Goal: Task Accomplishment & Management: Use online tool/utility

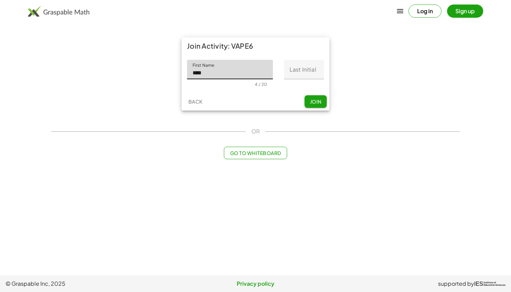
type input "****"
click at [308, 71] on input "Last Initial" at bounding box center [304, 69] width 40 height 19
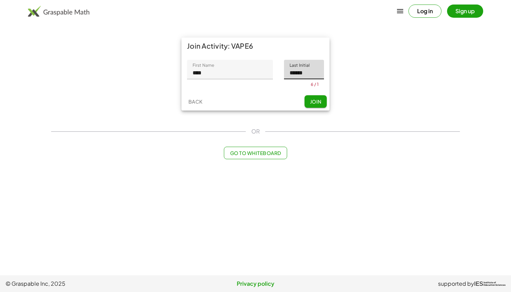
type input "******"
click at [309, 120] on div "Join Activity: VAPE6 First Name First Name **** 4 / 20 Last Initial Last Initia…" at bounding box center [256, 98] width 418 height 130
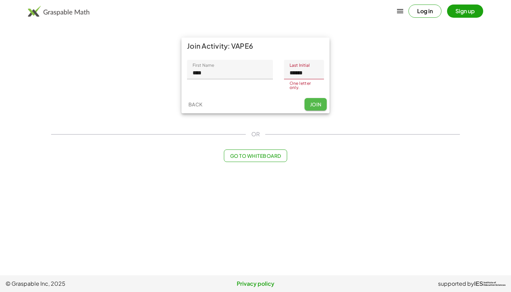
click at [317, 98] on button "Join" at bounding box center [316, 104] width 22 height 13
click at [298, 72] on input "******" at bounding box center [304, 69] width 40 height 19
type input "*"
click at [332, 88] on div "Join Activity: VAPE6 First Name First Name **** 4 / 20 Last Initial Last Initia…" at bounding box center [255, 76] width 157 height 86
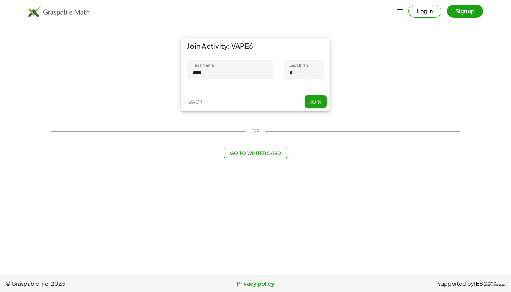
click at [317, 105] on button "Join" at bounding box center [316, 101] width 22 height 13
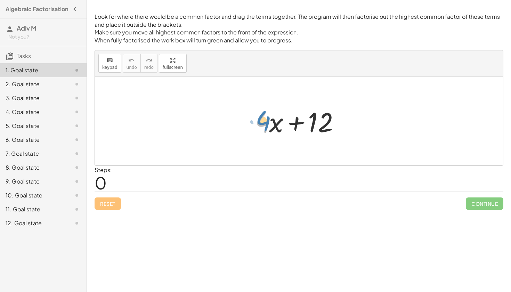
click at [268, 121] on div at bounding box center [302, 121] width 100 height 36
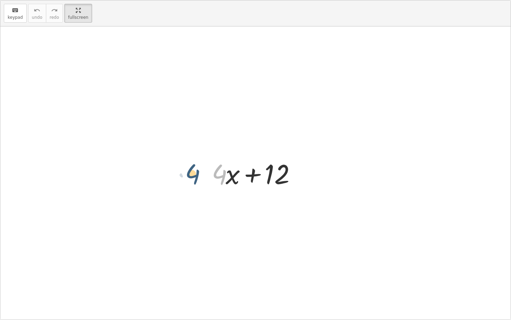
drag, startPoint x: 220, startPoint y: 175, endPoint x: 189, endPoint y: 175, distance: 31.0
drag, startPoint x: 272, startPoint y: 181, endPoint x: 276, endPoint y: 182, distance: 3.5
click at [276, 182] on div at bounding box center [258, 173] width 100 height 36
click at [215, 169] on div at bounding box center [258, 173] width 100 height 36
click at [212, 170] on div at bounding box center [258, 173] width 100 height 36
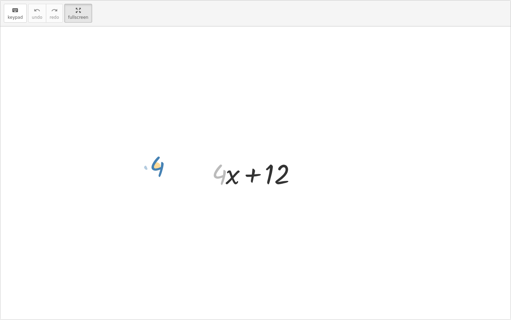
drag, startPoint x: 217, startPoint y: 176, endPoint x: 114, endPoint y: 160, distance: 104.3
drag, startPoint x: 213, startPoint y: 174, endPoint x: 246, endPoint y: 168, distance: 34.0
click at [246, 168] on div at bounding box center [258, 173] width 100 height 36
drag, startPoint x: 216, startPoint y: 175, endPoint x: 313, endPoint y: 169, distance: 96.6
drag, startPoint x: 287, startPoint y: 180, endPoint x: 221, endPoint y: 192, distance: 67.3
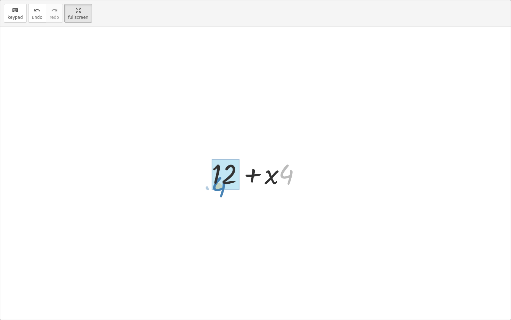
click at [221, 192] on div "+ · 4 · x + 12 + · x · 4 + 12 · 4 + · x + · 4 · x + 12" at bounding box center [255, 172] width 109 height 39
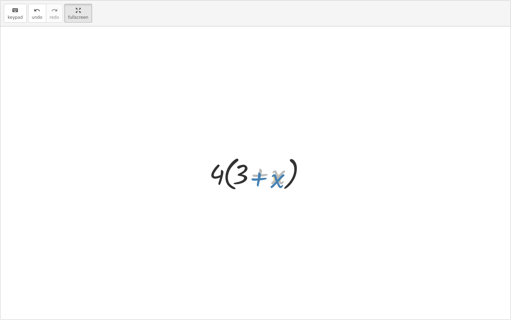
drag, startPoint x: 281, startPoint y: 173, endPoint x: 281, endPoint y: 176, distance: 3.8
click at [281, 176] on div at bounding box center [258, 173] width 104 height 40
drag, startPoint x: 280, startPoint y: 178, endPoint x: 277, endPoint y: 178, distance: 3.5
click at [277, 178] on div at bounding box center [258, 173] width 104 height 40
drag, startPoint x: 277, startPoint y: 179, endPoint x: 265, endPoint y: 174, distance: 12.0
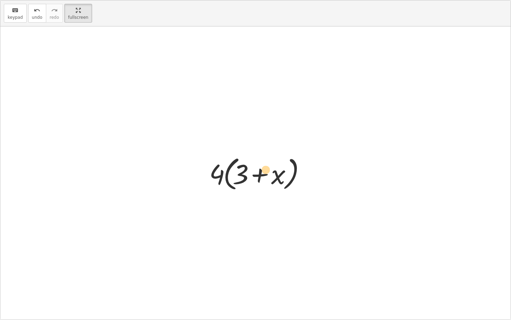
click at [265, 174] on div at bounding box center [258, 173] width 104 height 40
drag, startPoint x: 240, startPoint y: 174, endPoint x: 288, endPoint y: 172, distance: 48.4
click at [288, 172] on div at bounding box center [258, 173] width 104 height 40
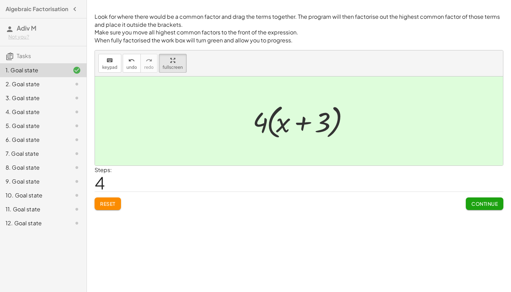
click at [493, 200] on div at bounding box center [299, 139] width 408 height 125
click at [477, 204] on span "Continue" at bounding box center [485, 204] width 26 height 6
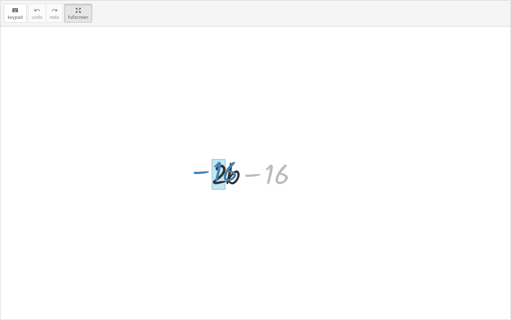
drag, startPoint x: 267, startPoint y: 181, endPoint x: 215, endPoint y: 178, distance: 51.6
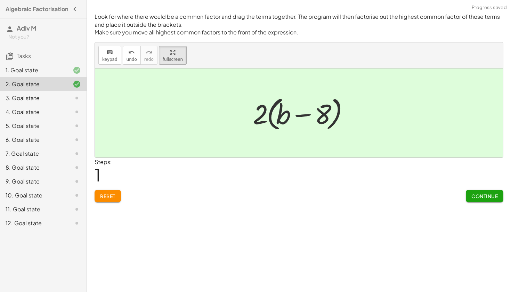
click at [480, 186] on div at bounding box center [299, 131] width 408 height 125
click at [480, 192] on div at bounding box center [299, 131] width 408 height 125
click at [478, 200] on button "Continue" at bounding box center [485, 196] width 38 height 13
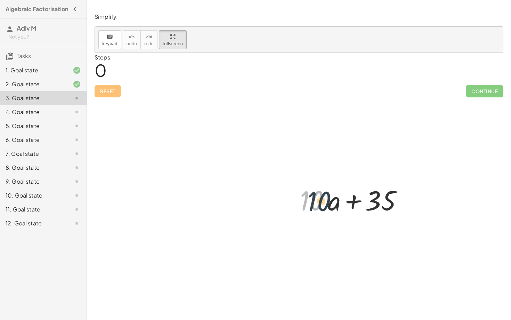
drag, startPoint x: 224, startPoint y: 171, endPoint x: 232, endPoint y: 172, distance: 7.7
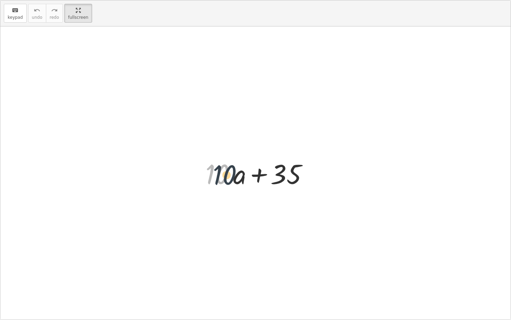
click at [232, 172] on div at bounding box center [258, 173] width 112 height 36
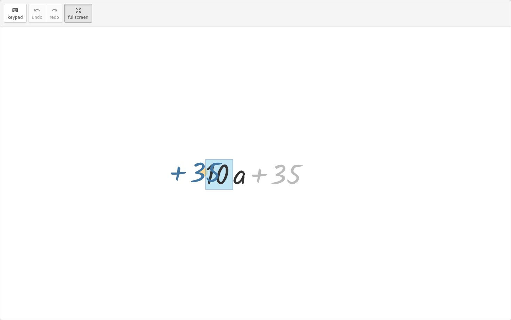
drag, startPoint x: 279, startPoint y: 175, endPoint x: 211, endPoint y: 170, distance: 68.0
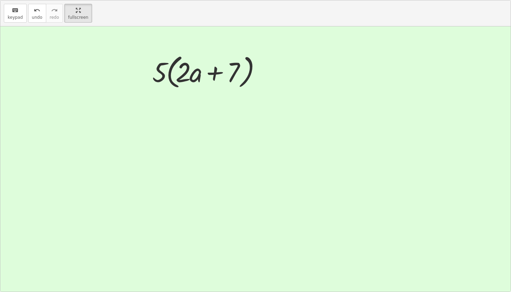
click at [496, 67] on span "Continue" at bounding box center [485, 64] width 26 height 6
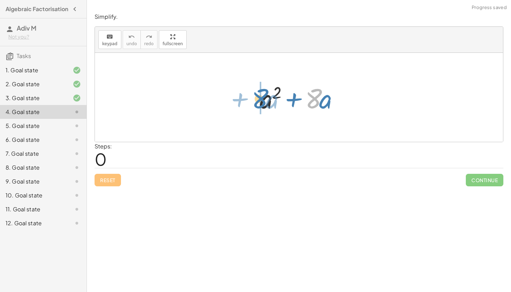
drag, startPoint x: 313, startPoint y: 99, endPoint x: 260, endPoint y: 100, distance: 53.9
click at [260, 100] on div at bounding box center [301, 98] width 91 height 36
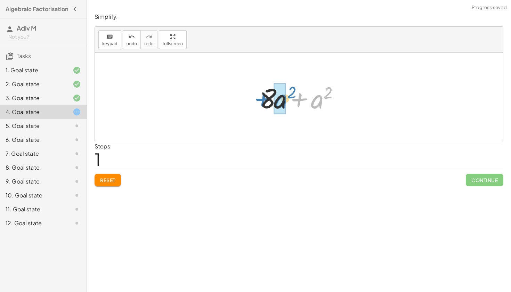
drag, startPoint x: 318, startPoint y: 100, endPoint x: 282, endPoint y: 101, distance: 36.2
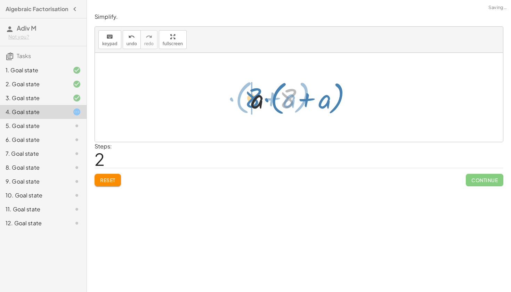
drag, startPoint x: 286, startPoint y: 93, endPoint x: 252, endPoint y: 93, distance: 34.8
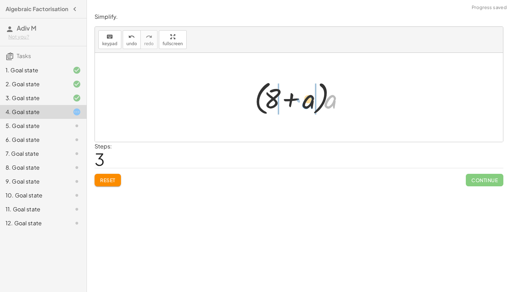
drag, startPoint x: 330, startPoint y: 100, endPoint x: 308, endPoint y: 100, distance: 21.9
click at [308, 100] on div at bounding box center [301, 98] width 101 height 40
drag, startPoint x: 276, startPoint y: 101, endPoint x: 321, endPoint y: 101, distance: 44.9
click at [321, 101] on div at bounding box center [301, 98] width 95 height 36
drag, startPoint x: 333, startPoint y: 102, endPoint x: 310, endPoint y: 106, distance: 23.3
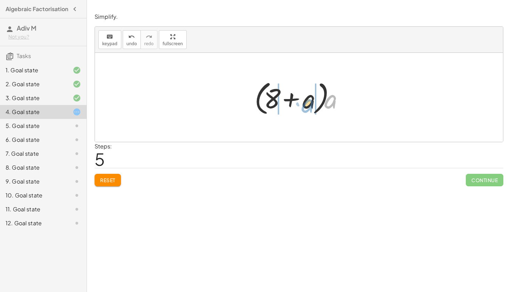
click at [310, 106] on div at bounding box center [301, 98] width 101 height 40
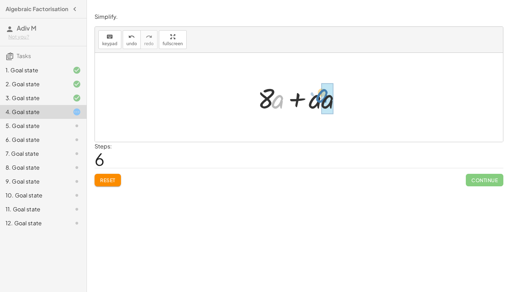
drag, startPoint x: 280, startPoint y: 107, endPoint x: 325, endPoint y: 101, distance: 44.9
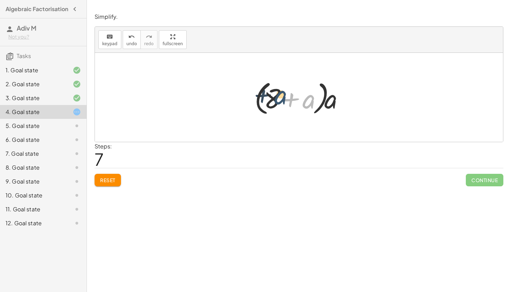
drag, startPoint x: 304, startPoint y: 102, endPoint x: 272, endPoint y: 96, distance: 33.0
click at [272, 96] on div at bounding box center [301, 98] width 101 height 40
drag, startPoint x: 302, startPoint y: 103, endPoint x: 243, endPoint y: 101, distance: 59.6
click at [243, 101] on div "+ a 2 + · 8 · a + · 8 · a + a 2 + · 8 · a + · a · a · a · ( + 8 + a ) · ( + 8 +…" at bounding box center [299, 97] width 408 height 89
drag, startPoint x: 304, startPoint y: 97, endPoint x: 239, endPoint y: 96, distance: 65.8
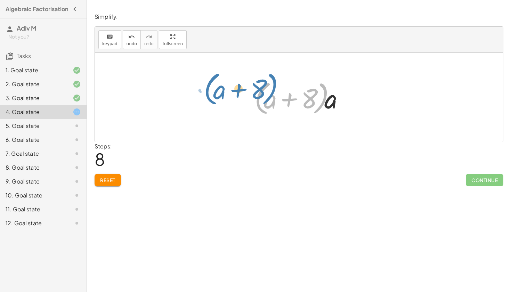
drag, startPoint x: 318, startPoint y: 94, endPoint x: 316, endPoint y: 101, distance: 7.8
click at [316, 101] on div at bounding box center [301, 98] width 101 height 40
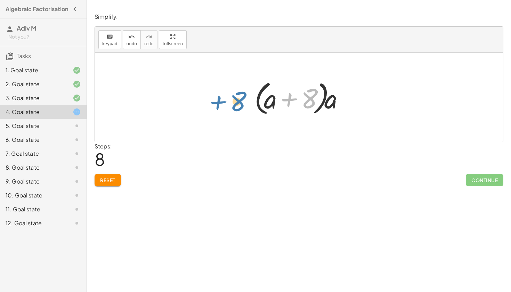
drag, startPoint x: 307, startPoint y: 97, endPoint x: 230, endPoint y: 97, distance: 76.9
drag, startPoint x: 309, startPoint y: 89, endPoint x: 194, endPoint y: 83, distance: 115.0
click at [194, 83] on div "+ a 2 + · 8 · a + · 8 · a + a 2 + · 8 · a + · a · a · a · ( + 8 + a ) · ( + 8 +…" at bounding box center [299, 97] width 408 height 89
drag, startPoint x: 310, startPoint y: 94, endPoint x: 241, endPoint y: 95, distance: 68.6
click at [242, 95] on div "+ a 2 + · 8 · a + · 8 · a + a 2 + · 8 · a + · a · a · a · ( + 8 + a ) · ( + 8 +…" at bounding box center [299, 97] width 408 height 89
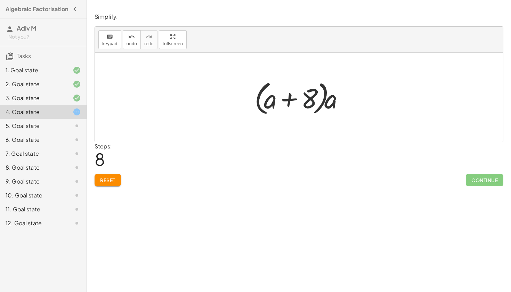
click at [303, 101] on div at bounding box center [301, 98] width 101 height 40
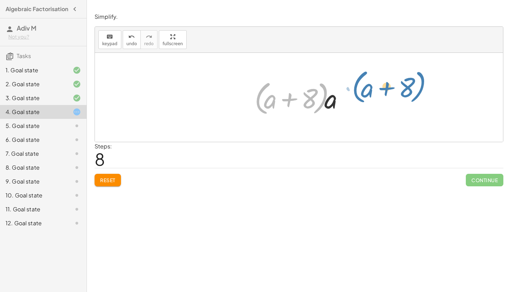
drag, startPoint x: 259, startPoint y: 94, endPoint x: 369, endPoint y: 75, distance: 111.9
click at [369, 75] on div "+ a 2 + · 8 · a + · 8 · a + a 2 + · 8 · a + · a · a · a · ( + 8 + a ) · ( + 8 +…" at bounding box center [299, 97] width 408 height 89
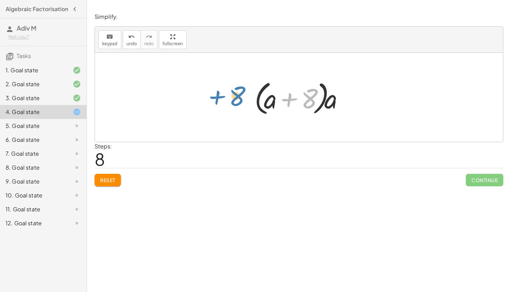
drag, startPoint x: 313, startPoint y: 96, endPoint x: 242, endPoint y: 95, distance: 71.3
click at [242, 95] on div "+ a 2 + · 8 · a + · 8 · a + a 2 + · 8 · a + · a · a · a · ( + 8 + a ) · ( + 8 +…" at bounding box center [299, 97] width 408 height 89
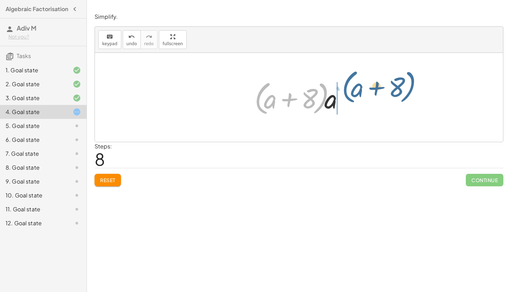
drag, startPoint x: 257, startPoint y: 101, endPoint x: 348, endPoint y: 91, distance: 91.4
click at [348, 91] on div at bounding box center [301, 98] width 101 height 40
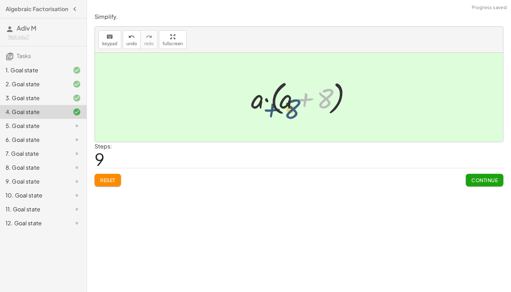
drag, startPoint x: 327, startPoint y: 104, endPoint x: 306, endPoint y: 113, distance: 22.9
click at [306, 113] on div at bounding box center [302, 98] width 108 height 40
click at [485, 176] on button "Continue" at bounding box center [485, 180] width 38 height 13
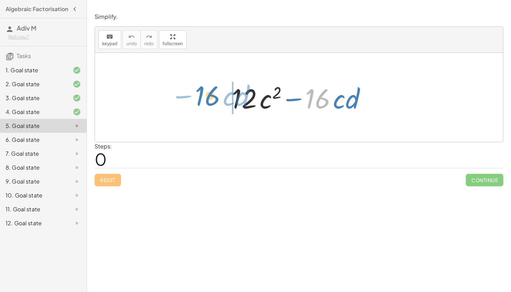
drag, startPoint x: 326, startPoint y: 99, endPoint x: 207, endPoint y: 94, distance: 119.4
click at [207, 94] on div "· 16 − · c · d + · 12 · c 2 − · 16 · c · d" at bounding box center [299, 97] width 408 height 89
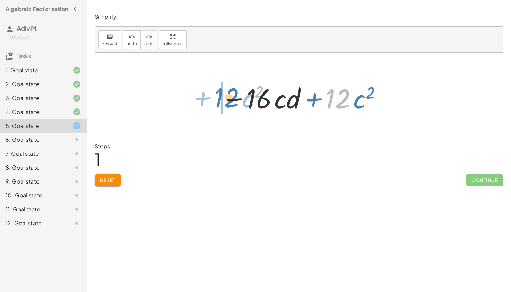
drag, startPoint x: 337, startPoint y: 97, endPoint x: 214, endPoint y: 94, distance: 123.6
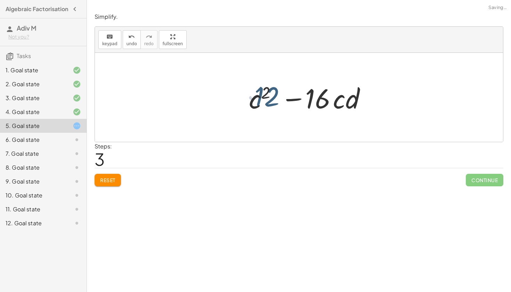
click at [282, 91] on div at bounding box center [302, 98] width 147 height 36
drag, startPoint x: 256, startPoint y: 94, endPoint x: 214, endPoint y: 88, distance: 42.9
click at [214, 88] on div "+ · 12 · c 2 − · 16 · c · d − · 16 · c · d + · 12 · c 2 + · 12 · c 2 − · 16 · c…" at bounding box center [299, 97] width 408 height 89
click at [331, 104] on div at bounding box center [302, 98] width 147 height 36
drag, startPoint x: 343, startPoint y: 103, endPoint x: 268, endPoint y: 96, distance: 75.2
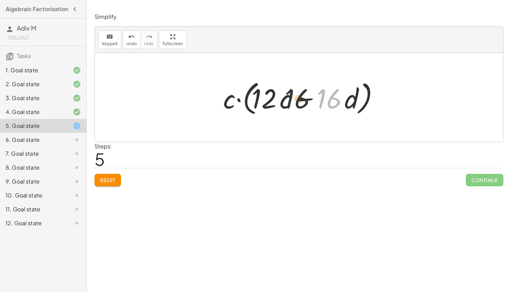
drag, startPoint x: 342, startPoint y: 97, endPoint x: 307, endPoint y: 97, distance: 34.8
click at [307, 97] on div at bounding box center [302, 98] width 164 height 40
click at [349, 100] on div at bounding box center [302, 98] width 164 height 40
drag, startPoint x: 223, startPoint y: 100, endPoint x: 224, endPoint y: 94, distance: 5.3
click at [224, 95] on div at bounding box center [302, 98] width 164 height 40
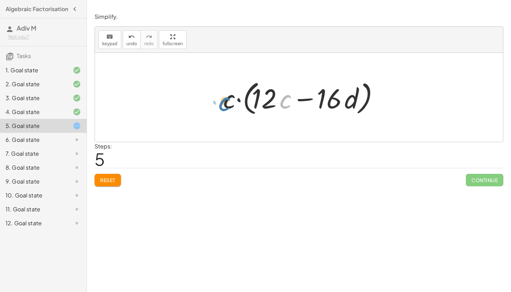
drag, startPoint x: 283, startPoint y: 100, endPoint x: 222, endPoint y: 102, distance: 61.3
click at [222, 102] on div at bounding box center [302, 98] width 164 height 40
drag, startPoint x: 227, startPoint y: 102, endPoint x: 270, endPoint y: 102, distance: 43.1
click at [270, 102] on div at bounding box center [302, 98] width 164 height 40
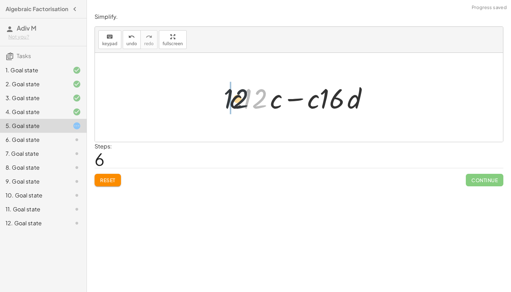
drag, startPoint x: 258, startPoint y: 99, endPoint x: 223, endPoint y: 99, distance: 34.4
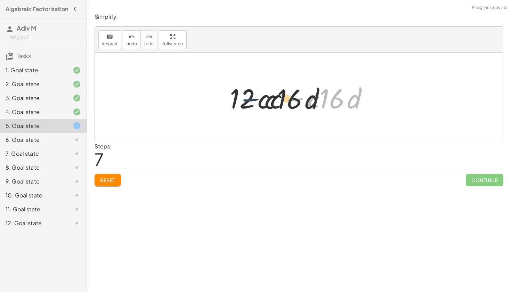
drag, startPoint x: 284, startPoint y: 97, endPoint x: 227, endPoint y: 95, distance: 57.4
click at [227, 95] on div at bounding box center [302, 98] width 151 height 36
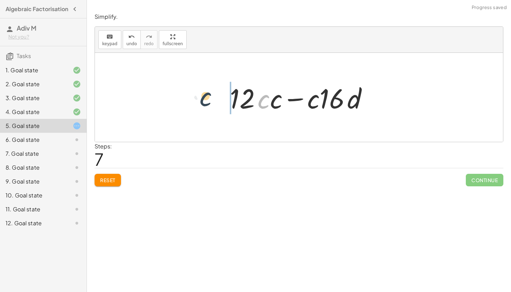
drag, startPoint x: 259, startPoint y: 99, endPoint x: 199, endPoint y: 96, distance: 59.9
click at [199, 96] on div "+ · 12 · c 2 − · 16 · c · d − · 16 · c · d + · 12 · c 2 + · 12 · c 2 − · 16 · c…" at bounding box center [299, 97] width 408 height 89
drag, startPoint x: 273, startPoint y: 102, endPoint x: 242, endPoint y: 102, distance: 31.0
click at [242, 102] on div at bounding box center [302, 98] width 151 height 36
drag, startPoint x: 274, startPoint y: 97, endPoint x: 233, endPoint y: 100, distance: 41.5
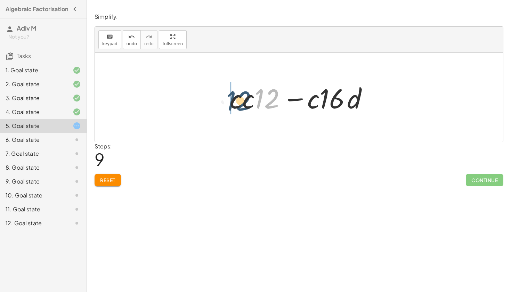
click at [233, 100] on div at bounding box center [302, 98] width 151 height 36
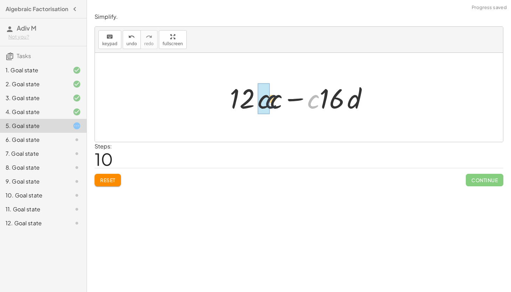
drag, startPoint x: 312, startPoint y: 99, endPoint x: 266, endPoint y: 99, distance: 45.6
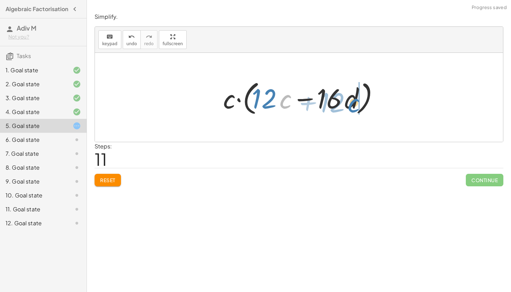
drag, startPoint x: 286, startPoint y: 98, endPoint x: 355, endPoint y: 101, distance: 69.6
click at [355, 101] on div at bounding box center [302, 98] width 164 height 40
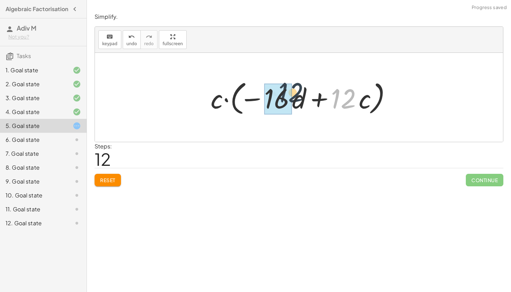
drag, startPoint x: 349, startPoint y: 100, endPoint x: 288, endPoint y: 97, distance: 60.6
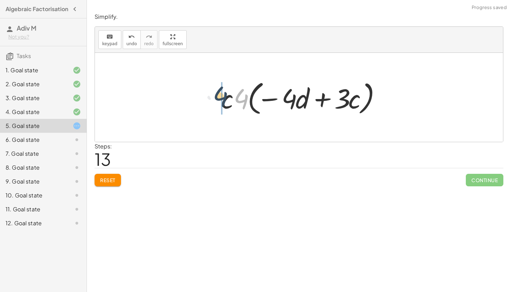
drag, startPoint x: 239, startPoint y: 96, endPoint x: 218, endPoint y: 93, distance: 21.4
click at [218, 93] on div at bounding box center [302, 98] width 168 height 40
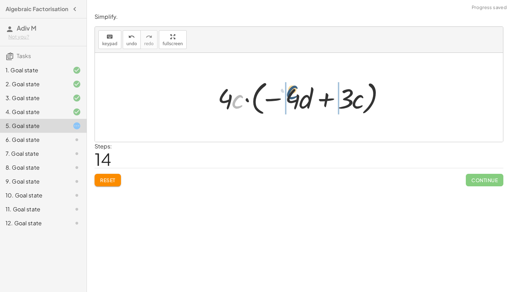
drag, startPoint x: 233, startPoint y: 104, endPoint x: 289, endPoint y: 96, distance: 56.6
click at [289, 96] on div at bounding box center [301, 98] width 175 height 40
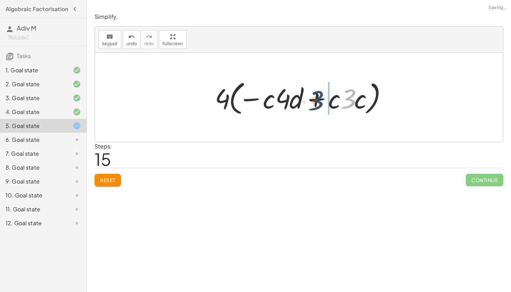
drag, startPoint x: 354, startPoint y: 102, endPoint x: 322, endPoint y: 105, distance: 31.5
click at [322, 105] on div at bounding box center [302, 98] width 180 height 40
drag, startPoint x: 359, startPoint y: 103, endPoint x: 265, endPoint y: 98, distance: 94.8
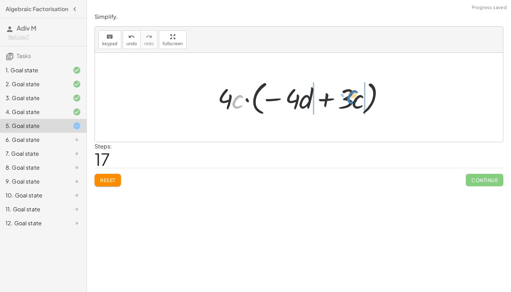
drag, startPoint x: 240, startPoint y: 98, endPoint x: 356, endPoint y: 93, distance: 116.7
click at [356, 93] on div at bounding box center [301, 98] width 175 height 40
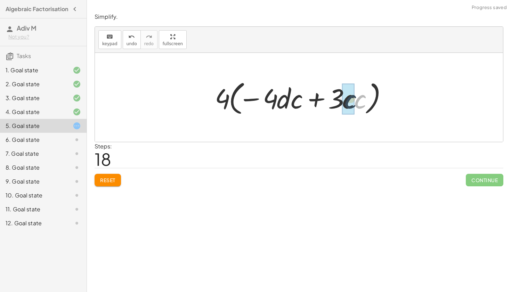
drag, startPoint x: 359, startPoint y: 100, endPoint x: 349, endPoint y: 100, distance: 10.1
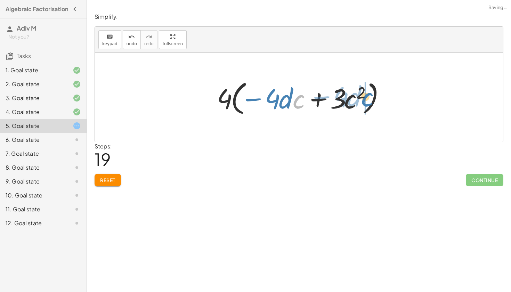
drag, startPoint x: 301, startPoint y: 108, endPoint x: 369, endPoint y: 106, distance: 68.2
click at [369, 106] on div at bounding box center [302, 98] width 176 height 40
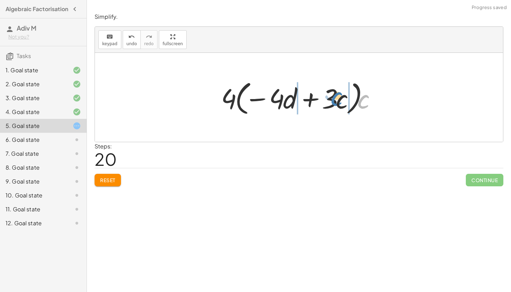
drag, startPoint x: 369, startPoint y: 106, endPoint x: 342, endPoint y: 104, distance: 26.9
click at [342, 104] on div at bounding box center [302, 98] width 168 height 40
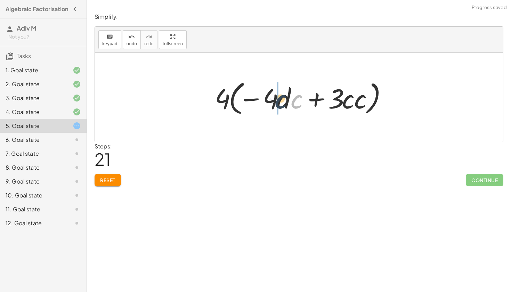
drag, startPoint x: 294, startPoint y: 100, endPoint x: 277, endPoint y: 100, distance: 16.7
drag, startPoint x: 279, startPoint y: 101, endPoint x: 227, endPoint y: 97, distance: 52.0
click at [227, 97] on div at bounding box center [302, 98] width 180 height 40
drag, startPoint x: 279, startPoint y: 97, endPoint x: 339, endPoint y: 101, distance: 60.3
click at [339, 101] on div at bounding box center [302, 98] width 180 height 40
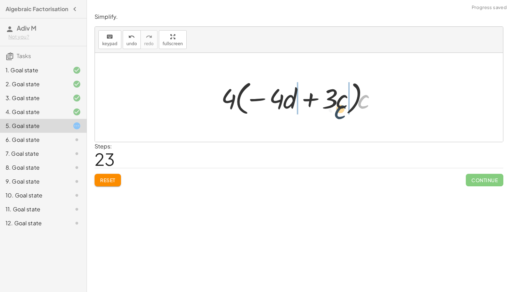
drag, startPoint x: 358, startPoint y: 101, endPoint x: 333, endPoint y: 104, distance: 24.9
click at [333, 104] on div at bounding box center [302, 98] width 168 height 40
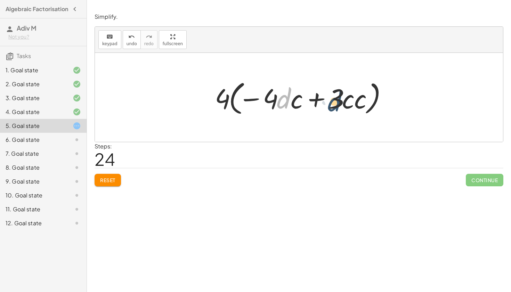
drag, startPoint x: 283, startPoint y: 99, endPoint x: 334, endPoint y: 102, distance: 51.6
click at [334, 102] on div at bounding box center [302, 98] width 180 height 40
drag, startPoint x: 283, startPoint y: 100, endPoint x: 361, endPoint y: 96, distance: 78.3
click at [361, 96] on div at bounding box center [302, 98] width 180 height 40
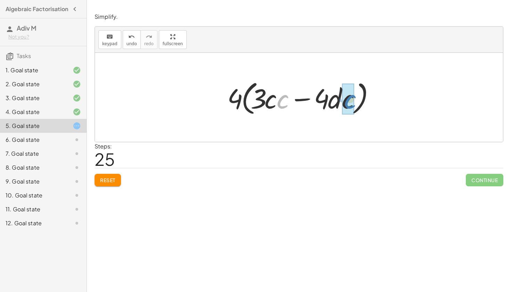
drag, startPoint x: 280, startPoint y: 98, endPoint x: 349, endPoint y: 98, distance: 68.2
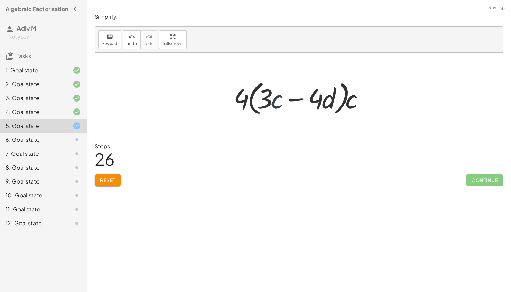
click at [277, 97] on div at bounding box center [301, 98] width 143 height 40
drag, startPoint x: 358, startPoint y: 103, endPoint x: 279, endPoint y: 101, distance: 79.0
click at [279, 101] on div at bounding box center [301, 98] width 143 height 40
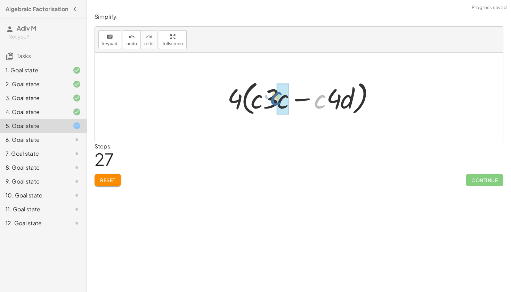
drag, startPoint x: 320, startPoint y: 105, endPoint x: 275, endPoint y: 102, distance: 44.7
click at [275, 102] on div at bounding box center [302, 98] width 156 height 40
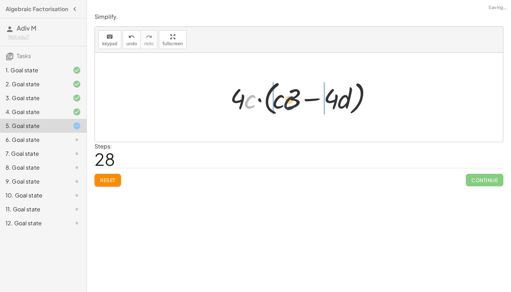
drag, startPoint x: 248, startPoint y: 102, endPoint x: 288, endPoint y: 103, distance: 40.0
click at [288, 103] on div at bounding box center [302, 98] width 150 height 40
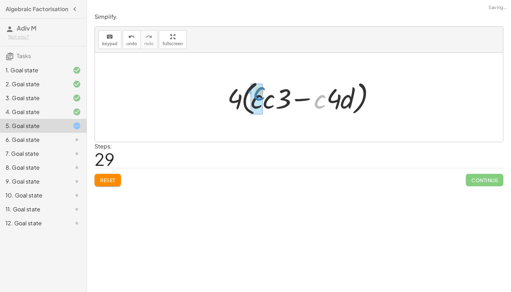
drag, startPoint x: 315, startPoint y: 103, endPoint x: 254, endPoint y: 95, distance: 61.1
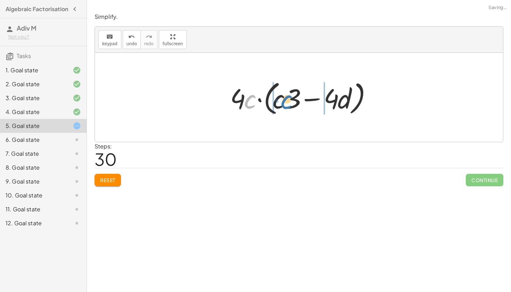
drag, startPoint x: 254, startPoint y: 95, endPoint x: 291, endPoint y: 95, distance: 36.5
click at [291, 95] on div at bounding box center [302, 98] width 150 height 40
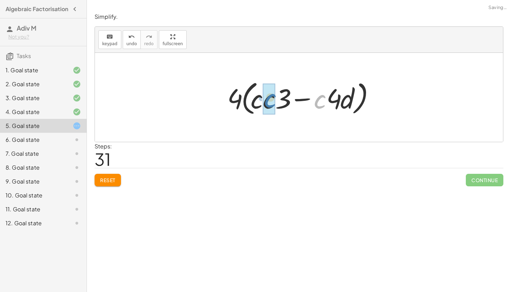
drag, startPoint x: 321, startPoint y: 104, endPoint x: 271, endPoint y: 102, distance: 49.8
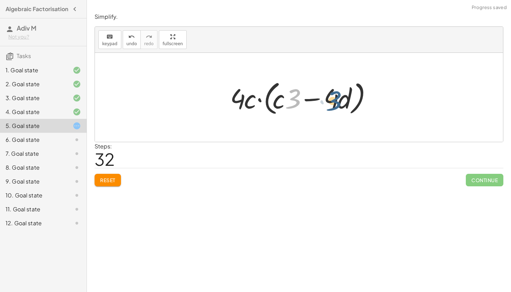
drag, startPoint x: 294, startPoint y: 107, endPoint x: 338, endPoint y: 109, distance: 43.5
click at [338, 109] on div at bounding box center [302, 98] width 150 height 40
drag, startPoint x: 276, startPoint y: 102, endPoint x: 335, endPoint y: 100, distance: 59.2
click at [335, 100] on div at bounding box center [302, 98] width 150 height 40
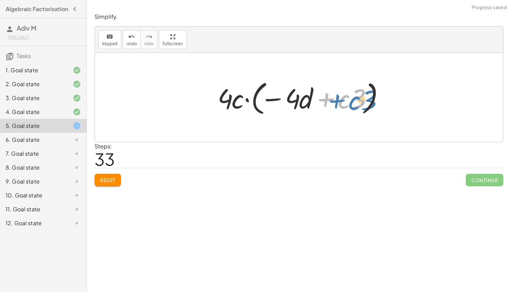
drag, startPoint x: 323, startPoint y: 98, endPoint x: 335, endPoint y: 100, distance: 12.3
click at [335, 100] on div at bounding box center [301, 98] width 175 height 40
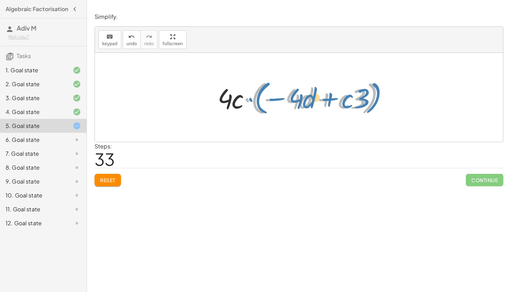
click at [249, 99] on div at bounding box center [301, 98] width 175 height 40
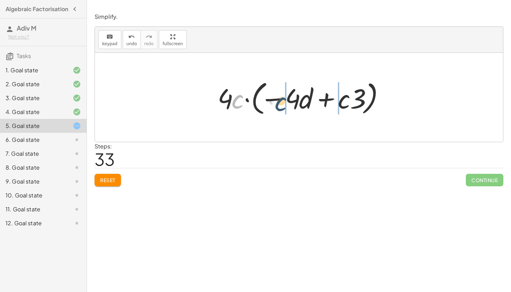
drag, startPoint x: 235, startPoint y: 102, endPoint x: 301, endPoint y: 105, distance: 66.2
click at [301, 105] on div at bounding box center [301, 98] width 175 height 40
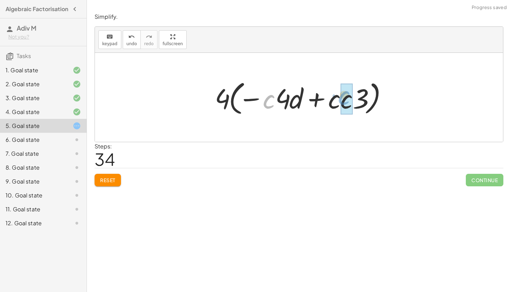
drag, startPoint x: 264, startPoint y: 100, endPoint x: 339, endPoint y: 95, distance: 75.4
click at [339, 95] on div at bounding box center [302, 98] width 180 height 40
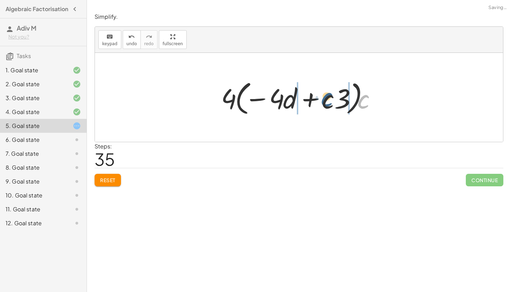
drag, startPoint x: 366, startPoint y: 100, endPoint x: 327, endPoint y: 96, distance: 39.1
click at [327, 96] on div at bounding box center [302, 98] width 168 height 40
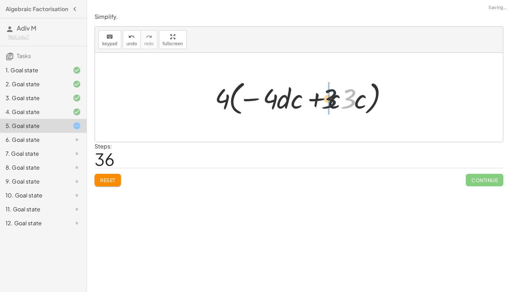
drag, startPoint x: 346, startPoint y: 102, endPoint x: 326, endPoint y: 102, distance: 19.8
click at [326, 102] on div at bounding box center [302, 98] width 180 height 40
drag, startPoint x: 364, startPoint y: 105, endPoint x: 297, endPoint y: 104, distance: 66.1
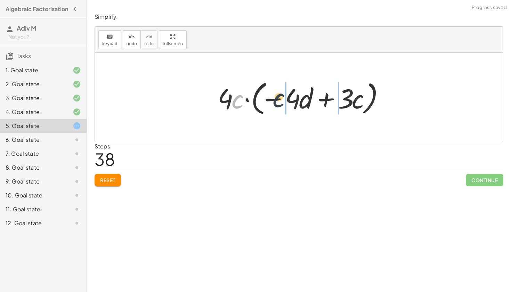
drag, startPoint x: 236, startPoint y: 101, endPoint x: 277, endPoint y: 100, distance: 41.4
click at [277, 100] on div at bounding box center [301, 98] width 175 height 40
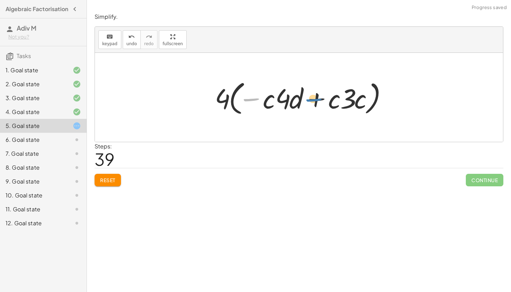
drag, startPoint x: 252, startPoint y: 97, endPoint x: 323, endPoint y: 96, distance: 70.6
click at [323, 96] on div at bounding box center [302, 98] width 180 height 40
click at [353, 97] on div at bounding box center [302, 98] width 180 height 40
drag, startPoint x: 254, startPoint y: 97, endPoint x: 372, endPoint y: 97, distance: 118.6
click at [372, 97] on div at bounding box center [302, 98] width 180 height 40
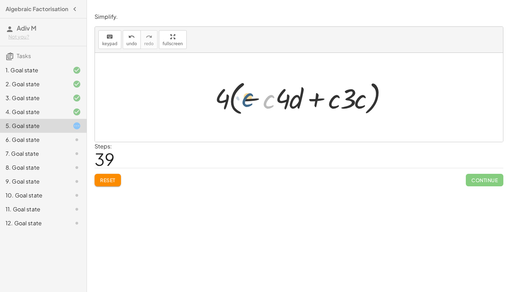
drag, startPoint x: 273, startPoint y: 101, endPoint x: 246, endPoint y: 98, distance: 27.4
click at [246, 98] on div at bounding box center [302, 98] width 180 height 40
drag, startPoint x: 303, startPoint y: 100, endPoint x: 256, endPoint y: 95, distance: 47.2
click at [256, 95] on div at bounding box center [302, 98] width 180 height 40
drag, startPoint x: 288, startPoint y: 97, endPoint x: 269, endPoint y: 97, distance: 19.5
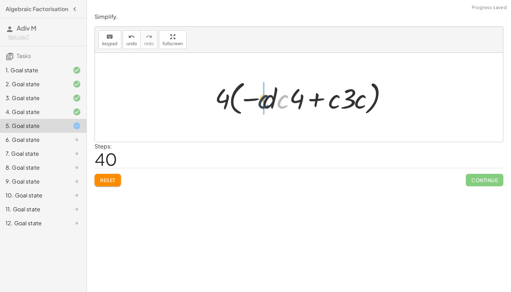
click at [269, 97] on div at bounding box center [302, 98] width 180 height 40
drag, startPoint x: 296, startPoint y: 99, endPoint x: 283, endPoint y: 97, distance: 13.3
click at [283, 97] on div at bounding box center [302, 98] width 180 height 40
drag, startPoint x: 290, startPoint y: 98, endPoint x: 271, endPoint y: 98, distance: 18.8
click at [271, 98] on div at bounding box center [302, 98] width 180 height 40
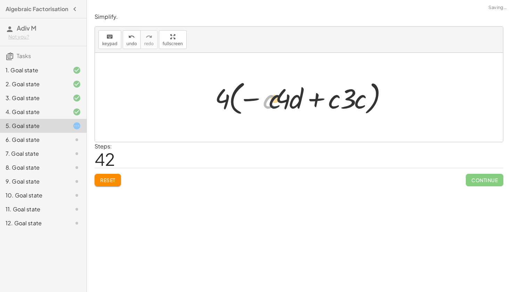
drag, startPoint x: 265, startPoint y: 105, endPoint x: 284, endPoint y: 105, distance: 19.1
click at [284, 105] on div at bounding box center [302, 98] width 180 height 40
drag, startPoint x: 347, startPoint y: 101, endPoint x: 326, endPoint y: 101, distance: 21.2
click at [326, 101] on div at bounding box center [302, 98] width 180 height 40
drag, startPoint x: 365, startPoint y: 101, endPoint x: 351, endPoint y: 101, distance: 13.9
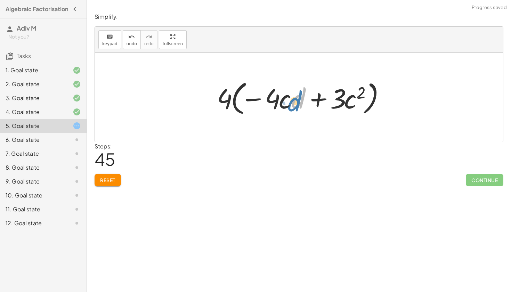
drag, startPoint x: 299, startPoint y: 103, endPoint x: 295, endPoint y: 106, distance: 4.2
click at [295, 106] on div at bounding box center [302, 98] width 176 height 40
click at [252, 100] on div at bounding box center [302, 98] width 176 height 40
click at [362, 92] on div at bounding box center [302, 98] width 176 height 40
drag, startPoint x: 337, startPoint y: 92, endPoint x: 267, endPoint y: 96, distance: 70.0
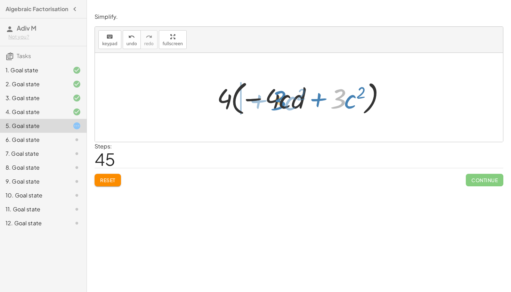
click at [267, 96] on div at bounding box center [302, 98] width 176 height 40
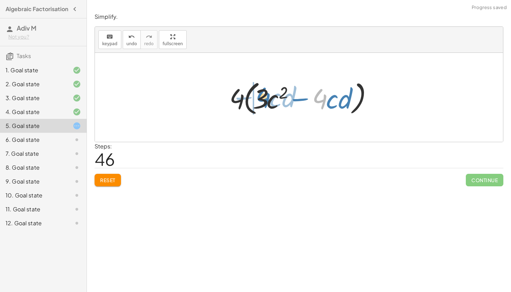
drag, startPoint x: 325, startPoint y: 97, endPoint x: 268, endPoint y: 96, distance: 57.1
click at [268, 96] on div at bounding box center [301, 98] width 151 height 40
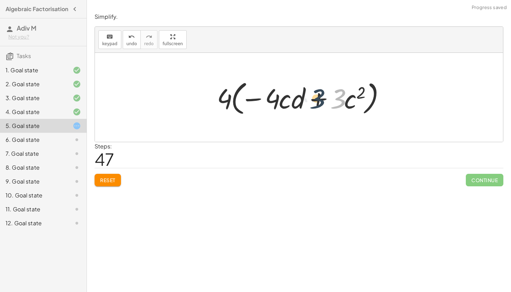
drag, startPoint x: 333, startPoint y: 96, endPoint x: 312, endPoint y: 95, distance: 21.6
click at [312, 95] on div at bounding box center [302, 98] width 176 height 40
click at [106, 180] on span "Reset" at bounding box center [107, 180] width 15 height 6
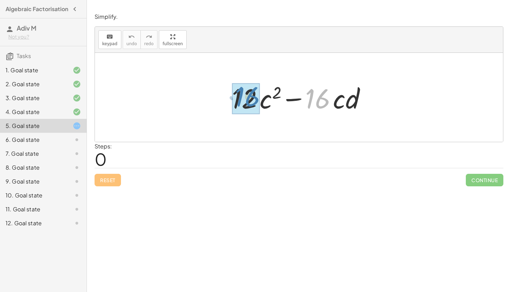
drag, startPoint x: 324, startPoint y: 97, endPoint x: 250, endPoint y: 95, distance: 73.8
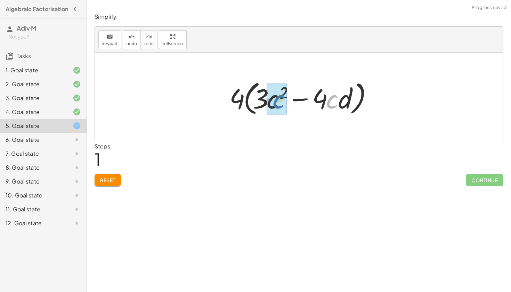
drag, startPoint x: 329, startPoint y: 104, endPoint x: 272, endPoint y: 104, distance: 57.4
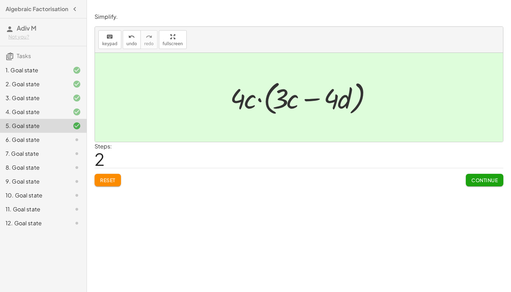
click at [482, 184] on button "Continue" at bounding box center [485, 180] width 38 height 13
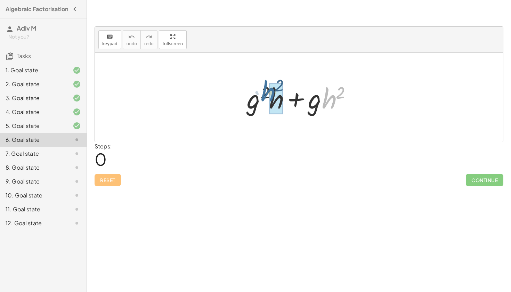
drag, startPoint x: 328, startPoint y: 103, endPoint x: 268, endPoint y: 97, distance: 60.4
click at [268, 97] on div at bounding box center [302, 98] width 117 height 36
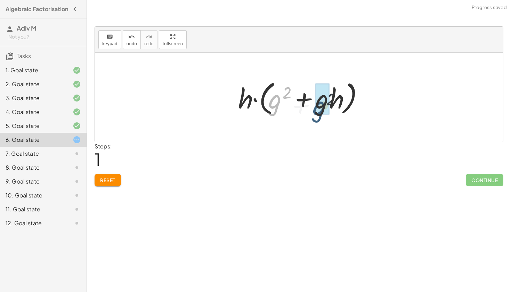
drag, startPoint x: 276, startPoint y: 103, endPoint x: 323, endPoint y: 111, distance: 47.9
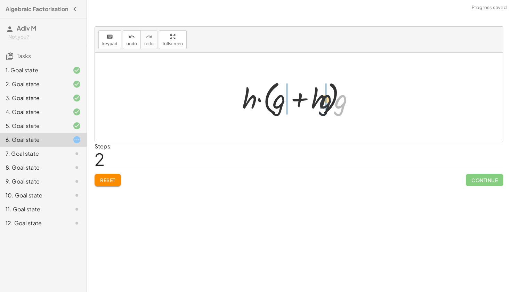
drag, startPoint x: 336, startPoint y: 102, endPoint x: 318, endPoint y: 102, distance: 18.8
click at [318, 102] on div at bounding box center [301, 98] width 125 height 40
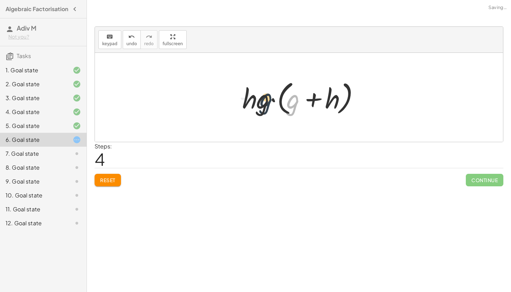
drag, startPoint x: 296, startPoint y: 103, endPoint x: 269, endPoint y: 102, distance: 27.2
click at [269, 101] on div at bounding box center [301, 98] width 125 height 40
drag, startPoint x: 332, startPoint y: 99, endPoint x: 272, endPoint y: 96, distance: 60.2
click at [271, 96] on div at bounding box center [301, 98] width 125 height 40
click at [109, 179] on span "Reset" at bounding box center [107, 180] width 15 height 6
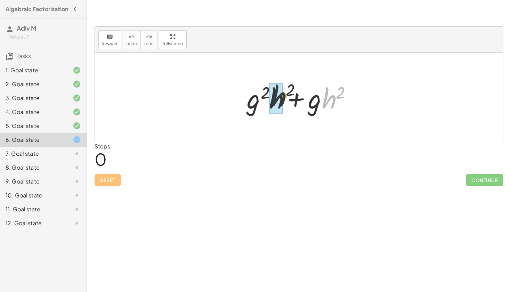
drag, startPoint x: 328, startPoint y: 108, endPoint x: 254, endPoint y: 102, distance: 74.3
click at [254, 102] on div at bounding box center [302, 98] width 117 height 36
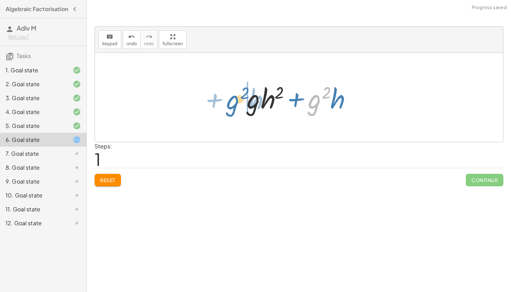
drag, startPoint x: 317, startPoint y: 106, endPoint x: 233, endPoint y: 105, distance: 83.9
click at [233, 105] on div "+ · g 2 · h + · g · h 2 · g 2 + · h + · g 2 · h + · g · h 2" at bounding box center [299, 97] width 408 height 89
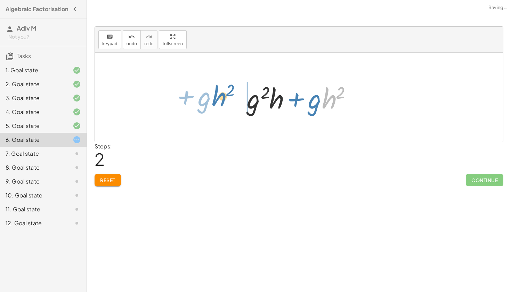
drag, startPoint x: 327, startPoint y: 103, endPoint x: 215, endPoint y: 100, distance: 111.7
click at [215, 100] on div "+ · g 2 · h + · g · h 2 + · g · h 2 + · g 2 · h · h 2 + · g + · g 2 · h + · g ·…" at bounding box center [299, 97] width 408 height 89
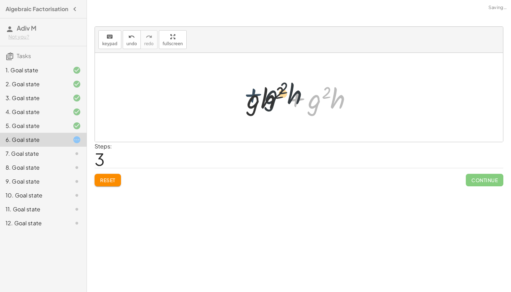
drag, startPoint x: 305, startPoint y: 106, endPoint x: 261, endPoint y: 101, distance: 44.5
click at [261, 101] on div at bounding box center [302, 98] width 117 height 36
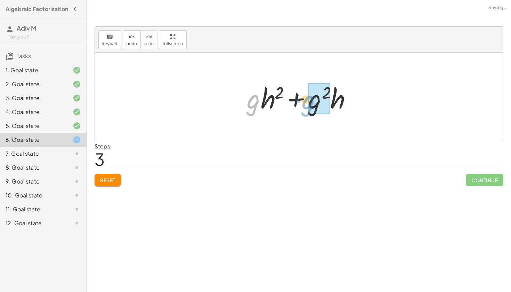
drag, startPoint x: 247, startPoint y: 101, endPoint x: 311, endPoint y: 102, distance: 63.7
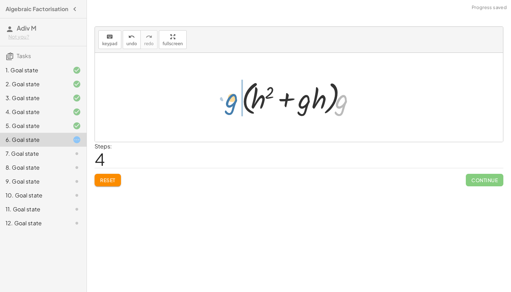
drag, startPoint x: 347, startPoint y: 103, endPoint x: 235, endPoint y: 101, distance: 112.4
click at [235, 101] on div "+ · g 2 · h + · g · h 2 + · g · h 2 + · g 2 · h + · g 2 · h + · g · h 2 + · g ·…" at bounding box center [298, 97] width 135 height 43
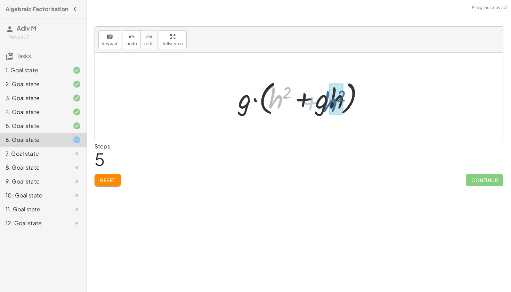
drag, startPoint x: 273, startPoint y: 98, endPoint x: 332, endPoint y: 102, distance: 59.3
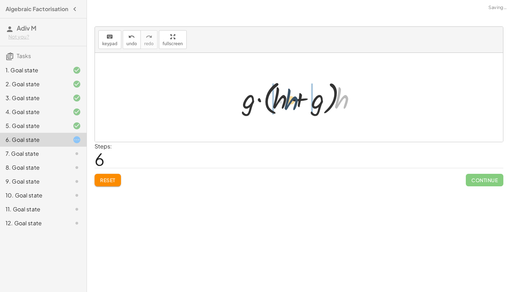
drag, startPoint x: 345, startPoint y: 100, endPoint x: 291, endPoint y: 101, distance: 54.3
click at [291, 101] on div at bounding box center [301, 98] width 125 height 40
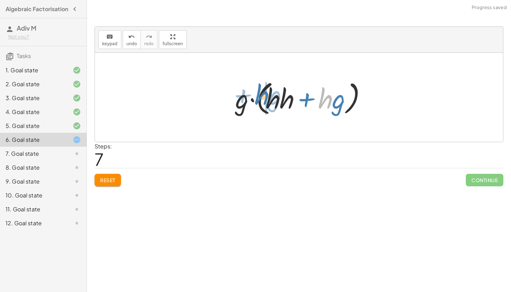
drag, startPoint x: 325, startPoint y: 93, endPoint x: 260, endPoint y: 89, distance: 65.2
click at [260, 89] on div at bounding box center [301, 98] width 139 height 40
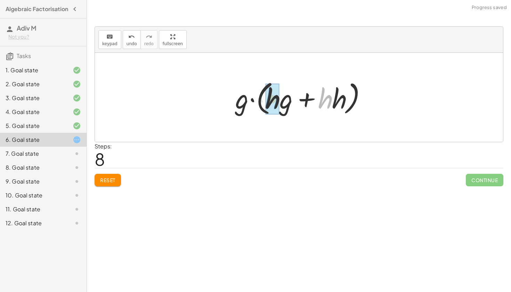
drag, startPoint x: 321, startPoint y: 99, endPoint x: 268, endPoint y: 99, distance: 53.2
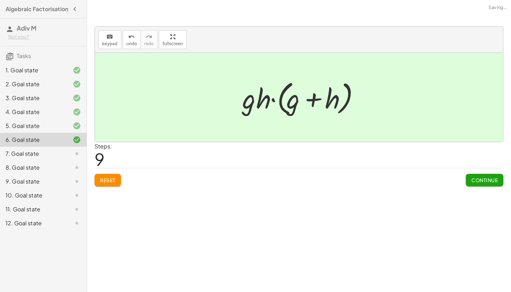
click at [336, 102] on div at bounding box center [301, 98] width 125 height 40
click at [476, 178] on span "Continue" at bounding box center [485, 180] width 26 height 6
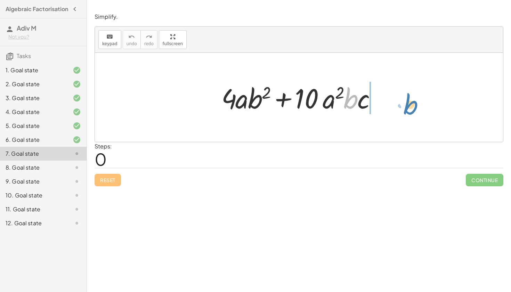
drag, startPoint x: 355, startPoint y: 95, endPoint x: 417, endPoint y: 101, distance: 62.6
click at [417, 101] on div "· b + · 10 · a 2 · c + · 4 · a · b 2 + · 10 · a 2 · b · c" at bounding box center [299, 97] width 408 height 89
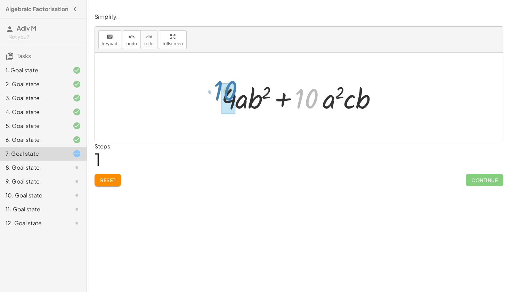
drag, startPoint x: 300, startPoint y: 100, endPoint x: 218, endPoint y: 92, distance: 82.2
click at [218, 92] on div at bounding box center [301, 98] width 167 height 36
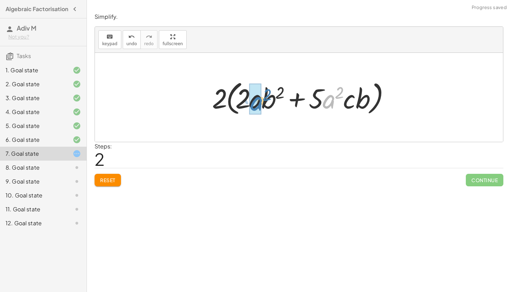
drag, startPoint x: 336, startPoint y: 102, endPoint x: 264, endPoint y: 104, distance: 71.7
click at [264, 104] on div at bounding box center [302, 98] width 186 height 40
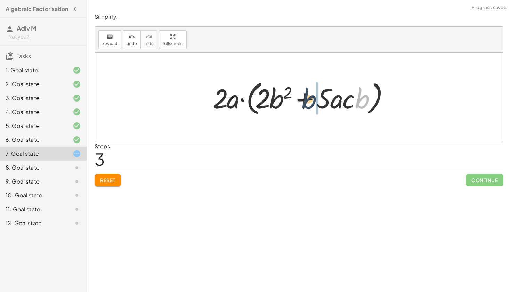
drag, startPoint x: 353, startPoint y: 102, endPoint x: 296, endPoint y: 102, distance: 57.4
click at [296, 102] on div at bounding box center [301, 98] width 185 height 40
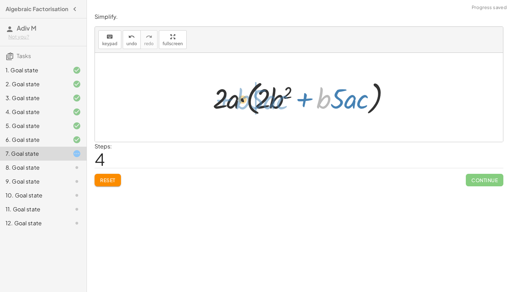
drag, startPoint x: 322, startPoint y: 99, endPoint x: 241, endPoint y: 100, distance: 80.7
click at [241, 100] on div at bounding box center [301, 98] width 185 height 40
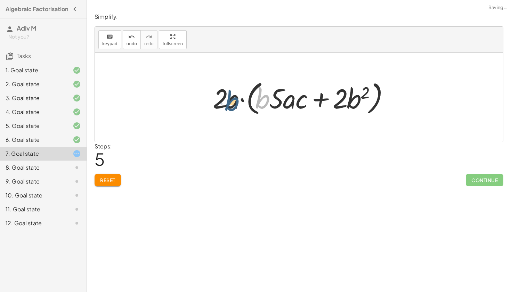
drag, startPoint x: 267, startPoint y: 102, endPoint x: 236, endPoint y: 105, distance: 31.4
click at [236, 105] on div at bounding box center [301, 98] width 185 height 40
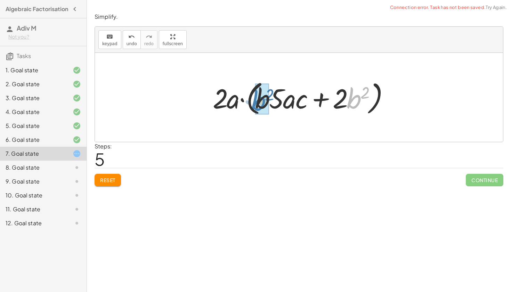
drag, startPoint x: 354, startPoint y: 101, endPoint x: 261, endPoint y: 103, distance: 92.9
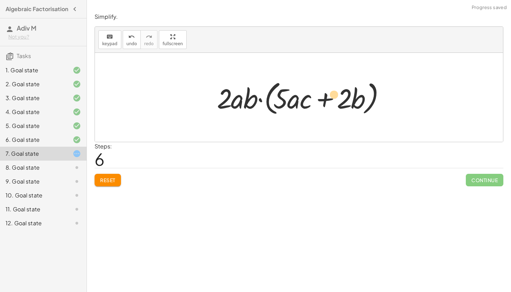
drag, startPoint x: 292, startPoint y: 102, endPoint x: 332, endPoint y: 98, distance: 40.3
click at [332, 98] on div at bounding box center [302, 98] width 176 height 40
drag, startPoint x: 355, startPoint y: 97, endPoint x: 292, endPoint y: 99, distance: 62.7
click at [292, 99] on div at bounding box center [302, 98] width 176 height 40
drag, startPoint x: 351, startPoint y: 101, endPoint x: 250, endPoint y: 97, distance: 100.6
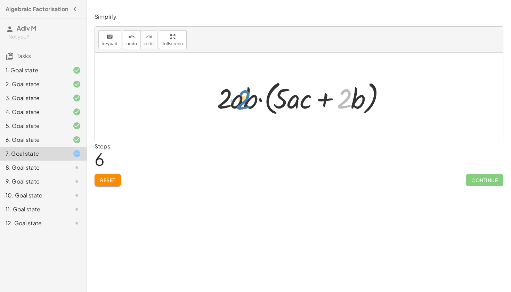
click at [250, 97] on div at bounding box center [302, 98] width 176 height 40
drag, startPoint x: 360, startPoint y: 99, endPoint x: 283, endPoint y: 95, distance: 78.0
click at [283, 95] on div at bounding box center [302, 98] width 176 height 40
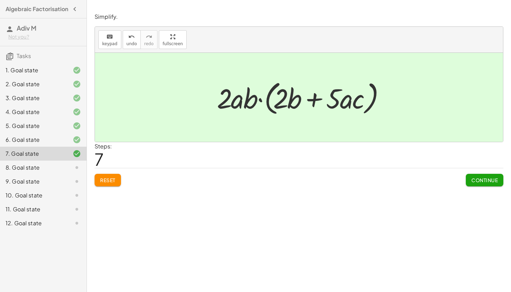
click at [487, 175] on button "Continue" at bounding box center [485, 180] width 38 height 13
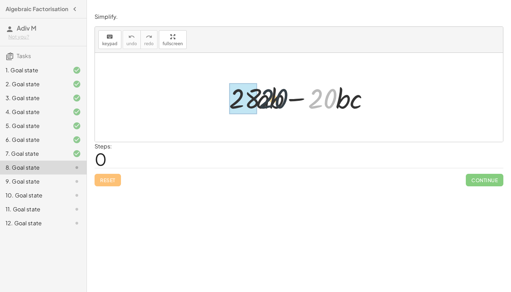
drag, startPoint x: 327, startPoint y: 106, endPoint x: 249, endPoint y: 105, distance: 78.3
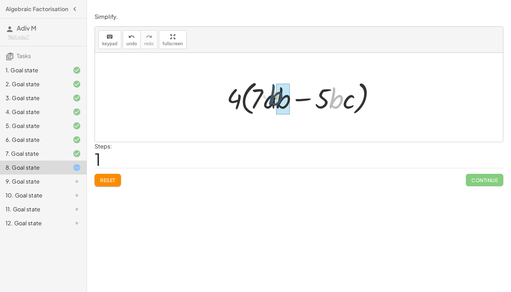
drag, startPoint x: 339, startPoint y: 102, endPoint x: 279, endPoint y: 100, distance: 60.2
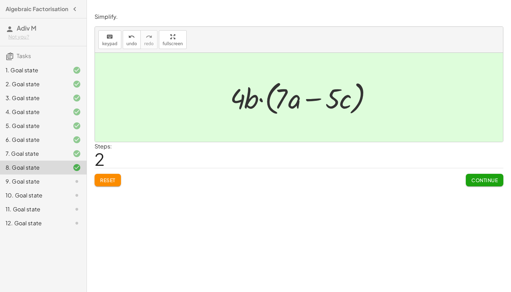
click at [478, 181] on span "Continue" at bounding box center [485, 180] width 26 height 6
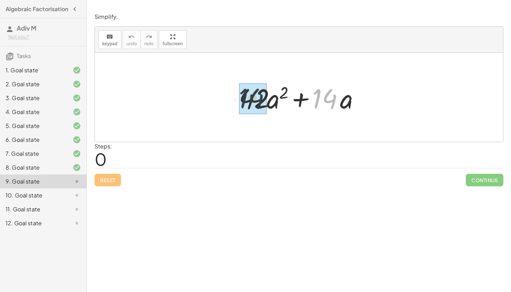
drag, startPoint x: 330, startPoint y: 97, endPoint x: 268, endPoint y: 97, distance: 61.9
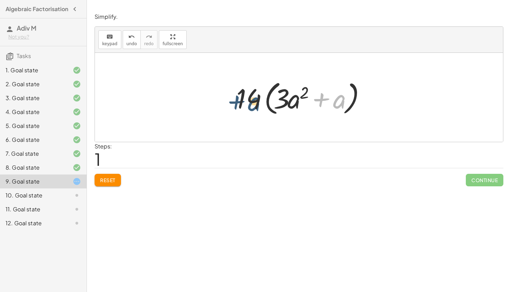
drag, startPoint x: 341, startPoint y: 110, endPoint x: 257, endPoint y: 113, distance: 84.6
click at [257, 113] on div at bounding box center [301, 98] width 137 height 40
drag, startPoint x: 291, startPoint y: 103, endPoint x: 336, endPoint y: 103, distance: 44.5
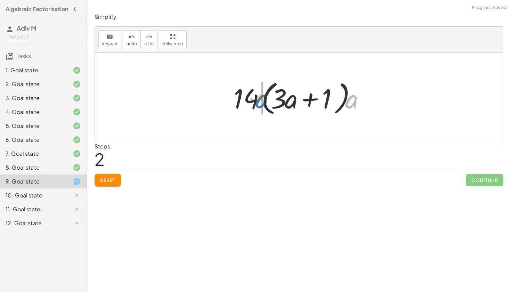
drag, startPoint x: 352, startPoint y: 100, endPoint x: 261, endPoint y: 100, distance: 91.2
click at [261, 100] on div at bounding box center [301, 98] width 143 height 40
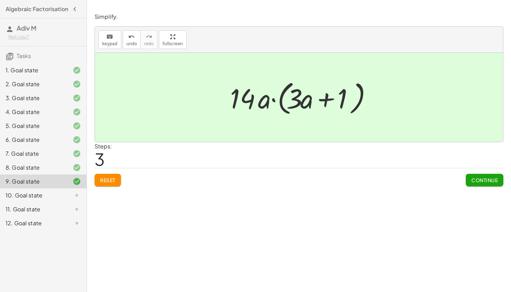
click at [484, 179] on span "Continue" at bounding box center [485, 180] width 26 height 6
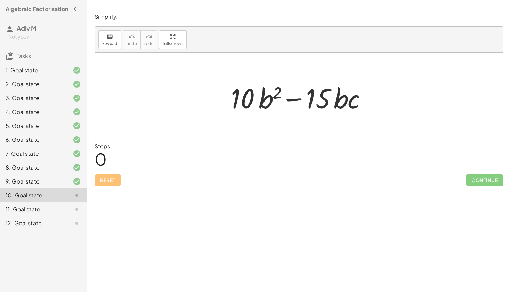
drag, startPoint x: 320, startPoint y: 113, endPoint x: 321, endPoint y: 105, distance: 8.5
click at [320, 111] on div at bounding box center [302, 98] width 148 height 36
drag, startPoint x: 320, startPoint y: 100, endPoint x: 240, endPoint y: 104, distance: 80.5
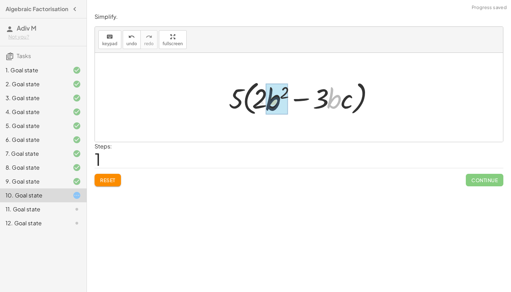
drag, startPoint x: 336, startPoint y: 104, endPoint x: 270, endPoint y: 105, distance: 65.8
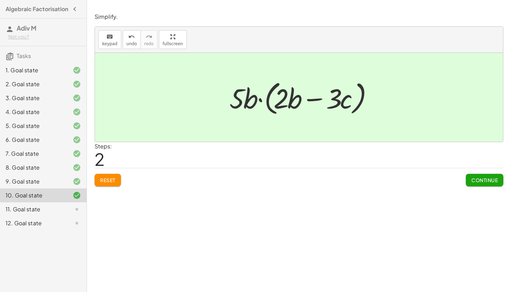
click at [478, 184] on button "Continue" at bounding box center [485, 180] width 38 height 13
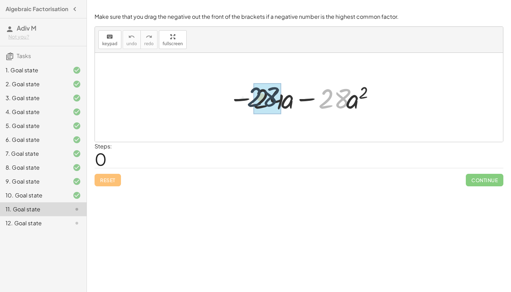
drag, startPoint x: 331, startPoint y: 103, endPoint x: 260, endPoint y: 101, distance: 70.6
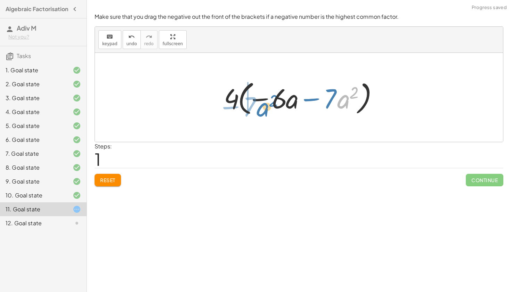
drag, startPoint x: 345, startPoint y: 101, endPoint x: 265, endPoint y: 108, distance: 80.7
click at [265, 108] on div at bounding box center [302, 98] width 162 height 40
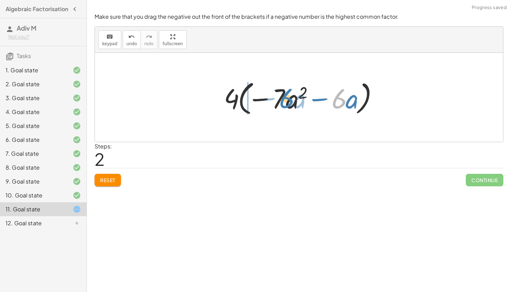
drag, startPoint x: 343, startPoint y: 101, endPoint x: 287, endPoint y: 99, distance: 55.3
click at [287, 99] on div at bounding box center [302, 98] width 162 height 40
drag, startPoint x: 356, startPoint y: 91, endPoint x: 271, endPoint y: 100, distance: 85.7
click at [271, 100] on div at bounding box center [302, 98] width 162 height 40
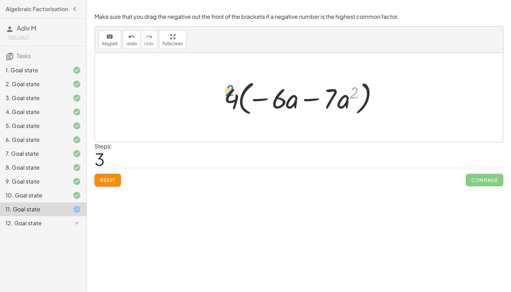
drag, startPoint x: 352, startPoint y: 92, endPoint x: 228, endPoint y: 90, distance: 124.2
click at [228, 90] on div at bounding box center [302, 98] width 162 height 40
drag, startPoint x: 287, startPoint y: 102, endPoint x: 250, endPoint y: 95, distance: 37.2
click at [250, 95] on div at bounding box center [302, 98] width 162 height 40
drag, startPoint x: 232, startPoint y: 95, endPoint x: 262, endPoint y: 98, distance: 30.4
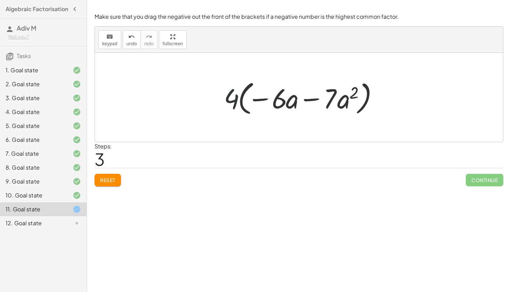
click at [262, 98] on div at bounding box center [302, 98] width 162 height 40
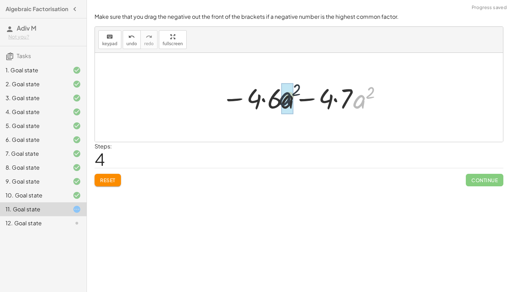
drag, startPoint x: 356, startPoint y: 100, endPoint x: 261, endPoint y: 97, distance: 95.4
click at [261, 97] on div at bounding box center [301, 98] width 167 height 36
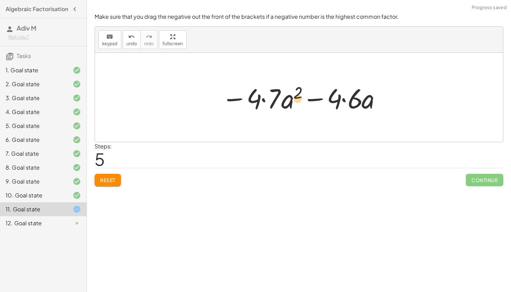
drag, startPoint x: 349, startPoint y: 98, endPoint x: 286, endPoint y: 98, distance: 63.0
click at [286, 98] on div at bounding box center [301, 98] width 167 height 36
drag, startPoint x: 371, startPoint y: 99, endPoint x: 295, endPoint y: 94, distance: 76.0
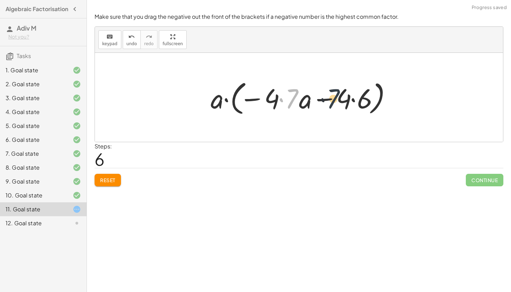
drag, startPoint x: 288, startPoint y: 101, endPoint x: 349, endPoint y: 102, distance: 61.2
click at [349, 102] on div at bounding box center [301, 98] width 189 height 40
click at [381, 93] on div at bounding box center [301, 98] width 189 height 40
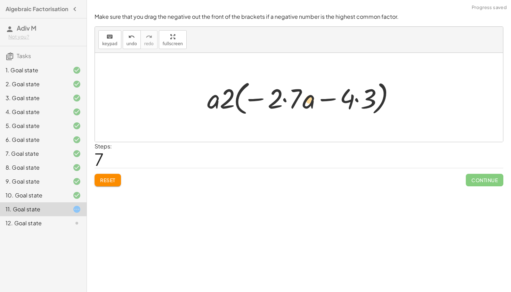
drag, startPoint x: 373, startPoint y: 98, endPoint x: 312, endPoint y: 99, distance: 61.2
click at [311, 99] on div at bounding box center [302, 98] width 196 height 40
drag, startPoint x: 314, startPoint y: 98, endPoint x: 380, endPoint y: 100, distance: 66.5
click at [380, 100] on div at bounding box center [302, 98] width 196 height 40
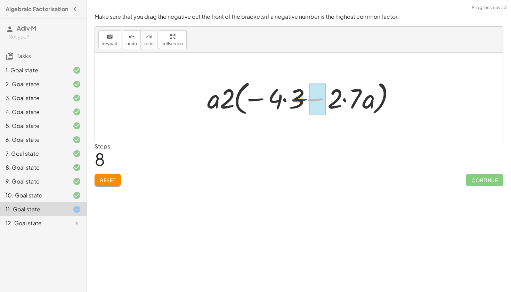
drag, startPoint x: 319, startPoint y: 93, endPoint x: 299, endPoint y: 94, distance: 20.2
click at [299, 94] on div at bounding box center [302, 98] width 196 height 40
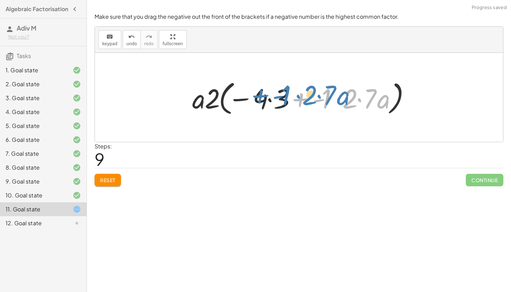
drag, startPoint x: 288, startPoint y: 98, endPoint x: 240, endPoint y: 95, distance: 48.5
click at [240, 95] on div at bounding box center [302, 98] width 226 height 40
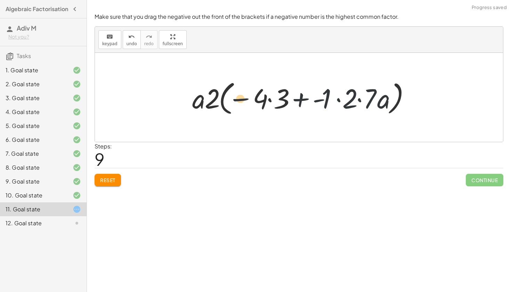
drag, startPoint x: 240, startPoint y: 95, endPoint x: 248, endPoint y: 95, distance: 8.4
click at [248, 95] on div at bounding box center [302, 98] width 226 height 40
drag, startPoint x: 245, startPoint y: 98, endPoint x: 312, endPoint y: 97, distance: 67.2
click at [312, 97] on div at bounding box center [302, 98] width 226 height 40
drag, startPoint x: 279, startPoint y: 98, endPoint x: 313, endPoint y: 100, distance: 33.8
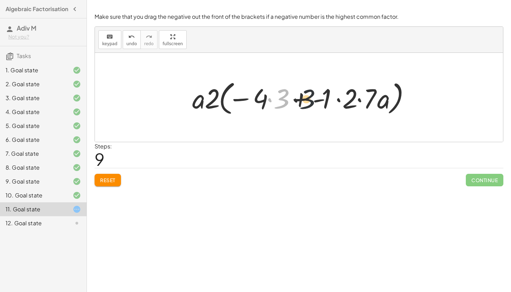
click at [312, 100] on div at bounding box center [302, 98] width 226 height 40
drag, startPoint x: 283, startPoint y: 97, endPoint x: 372, endPoint y: 102, distance: 89.6
click at [372, 102] on div at bounding box center [302, 98] width 226 height 40
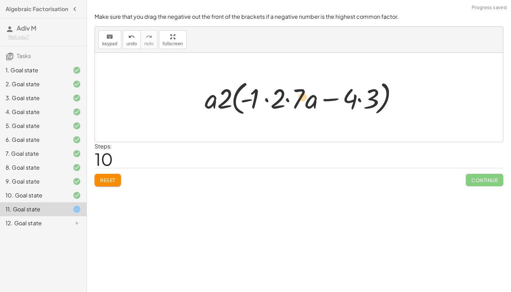
drag, startPoint x: 359, startPoint y: 101, endPoint x: 288, endPoint y: 100, distance: 70.6
click at [288, 100] on div at bounding box center [301, 98] width 201 height 40
drag, startPoint x: 279, startPoint y: 98, endPoint x: 328, endPoint y: 108, distance: 50.3
click at [328, 108] on div at bounding box center [301, 98] width 201 height 40
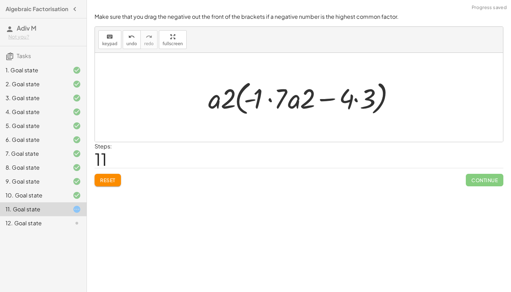
click at [111, 176] on button "Reset" at bounding box center [108, 180] width 26 height 13
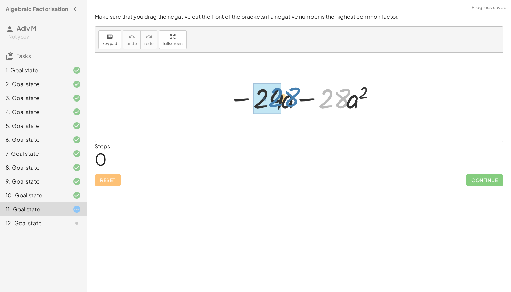
drag, startPoint x: 335, startPoint y: 97, endPoint x: 285, endPoint y: 95, distance: 50.1
click at [285, 95] on div at bounding box center [301, 98] width 153 height 36
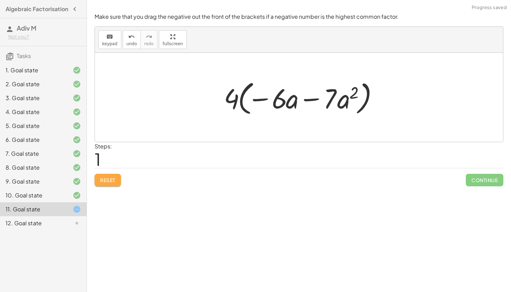
click at [110, 183] on button "Reset" at bounding box center [108, 180] width 26 height 13
